Goal: Check status: Check status

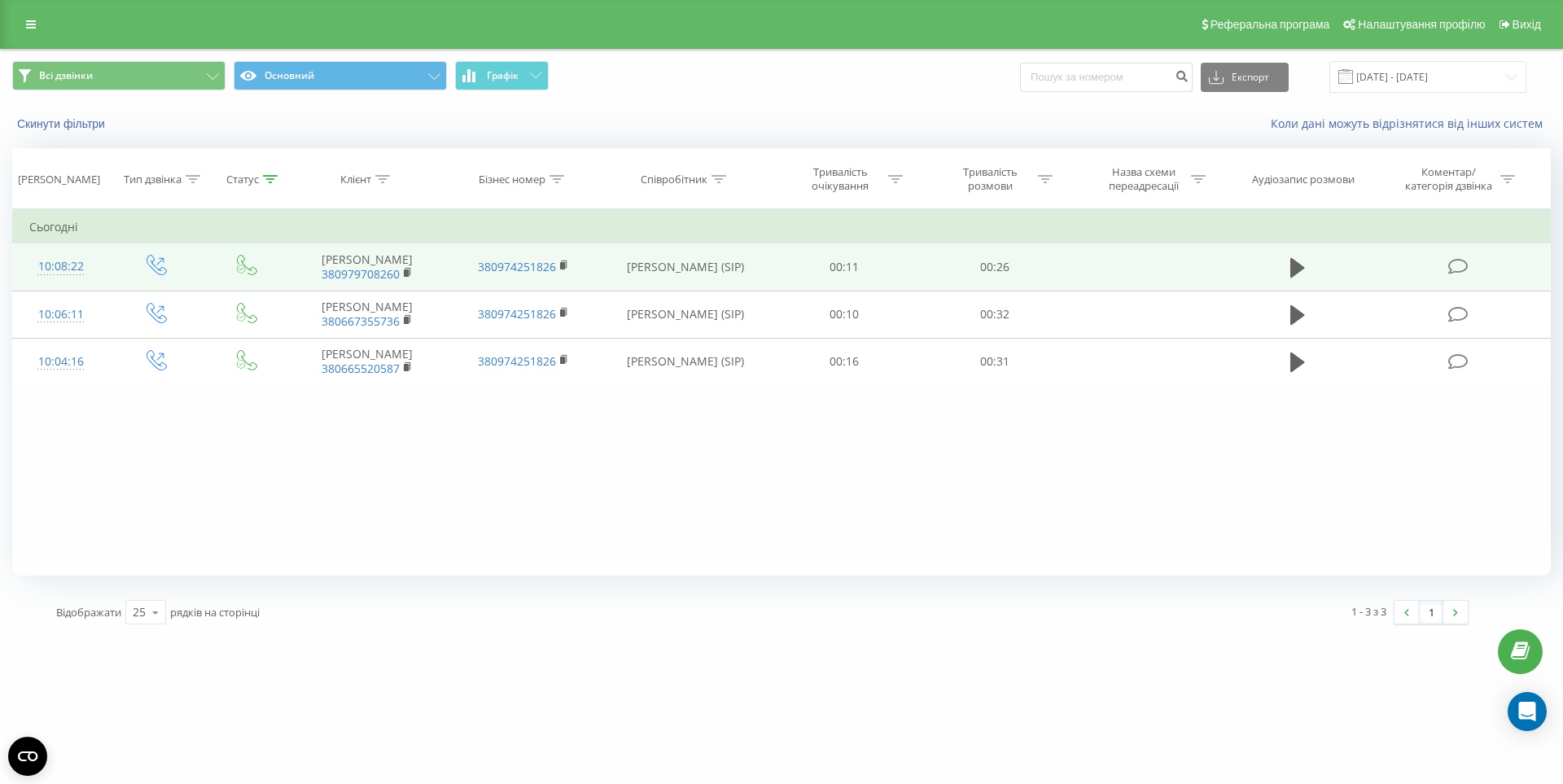
drag, startPoint x: 405, startPoint y: 273, endPoint x: 423, endPoint y: 289, distance: 24.1
click at [406, 273] on rect at bounding box center [405, 273] width 5 height 7
